Goal: Go to known website: Access a specific website the user already knows

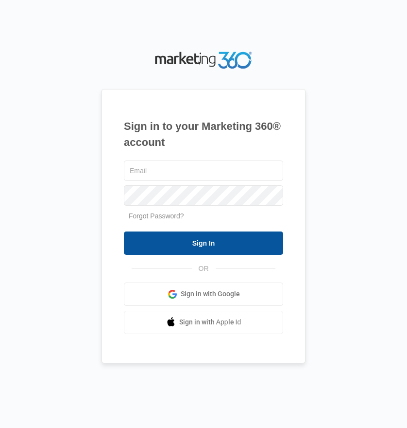
type input "[EMAIL_ADDRESS][DOMAIN_NAME]"
click at [199, 243] on input "Sign In" at bounding box center [203, 242] width 159 height 23
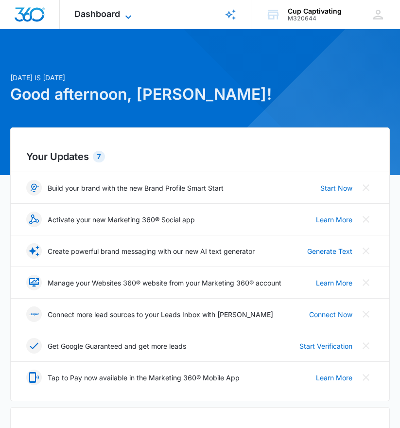
click at [129, 15] on icon at bounding box center [129, 17] width 12 height 12
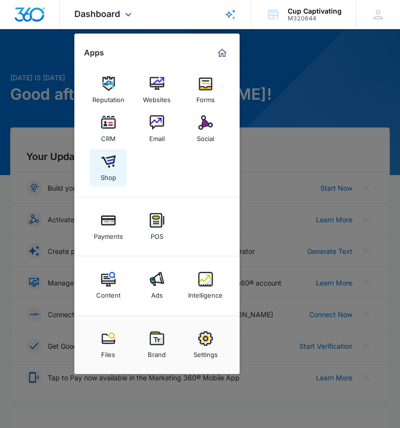
click at [111, 161] on img at bounding box center [108, 161] width 15 height 15
